Goal: Feedback & Contribution: Contribute content

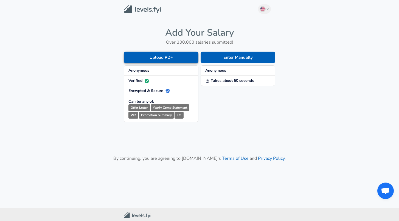
click at [168, 57] on button "Upload PDF" at bounding box center [161, 58] width 75 height 12
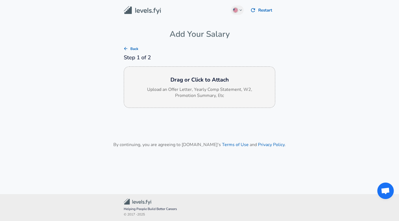
click at [180, 79] on h6 "Drag or Click to Attach" at bounding box center [199, 79] width 142 height 9
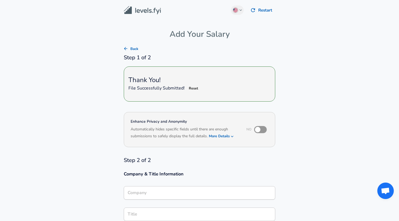
type input "Software Engineer"
type input "Robinhood"
type input "Software Engineer"
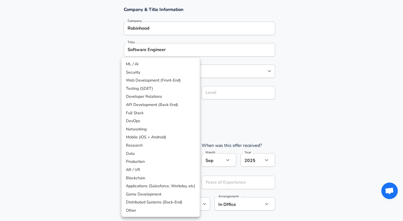
click at [163, 103] on li "API Development (Back-End)" at bounding box center [161, 105] width 78 height 8
type input "API Development (Back-End)"
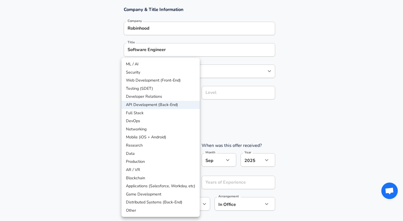
click at [229, 130] on div at bounding box center [201, 110] width 403 height 221
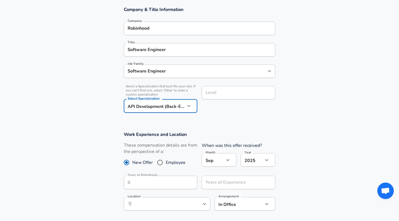
click at [217, 89] on div "Level" at bounding box center [239, 92] width 74 height 13
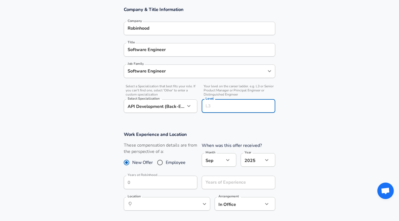
scroll to position [175, 0]
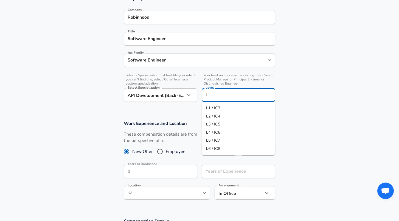
click at [219, 124] on span "3 / IC5" at bounding box center [214, 123] width 12 height 5
click at [252, 115] on section "Work Experience and Location These compensation details are from the perspectiv…" at bounding box center [199, 163] width 399 height 98
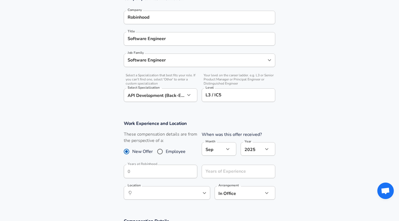
click at [221, 92] on input "L3 / IC5" at bounding box center [238, 95] width 69 height 9
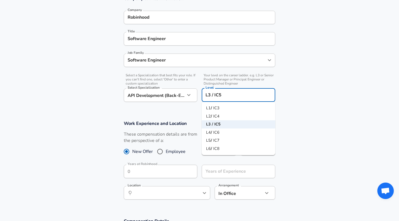
click at [218, 111] on li "L1 / IC3" at bounding box center [239, 108] width 74 height 8
type input "L1 / IC3"
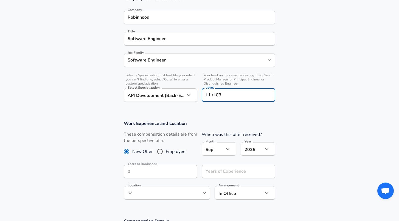
click at [265, 105] on div "Level L1 / IC3 Level" at bounding box center [239, 94] width 74 height 21
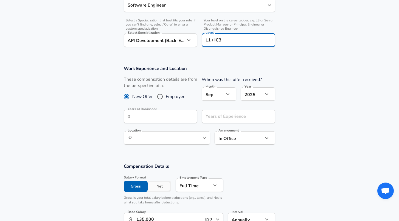
scroll to position [232, 0]
